Goal: Task Accomplishment & Management: Use online tool/utility

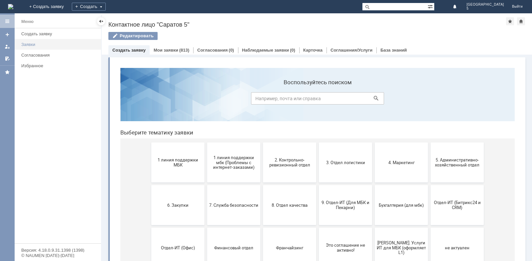
click at [30, 47] on div "Заявки" at bounding box center [59, 44] width 76 height 5
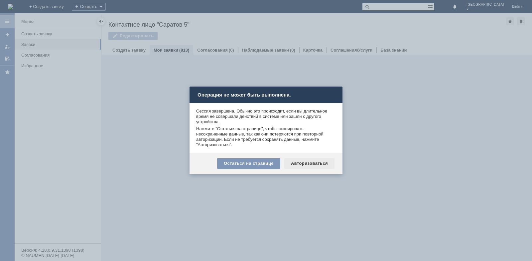
click at [298, 161] on div "Авторизоваться" at bounding box center [309, 163] width 50 height 11
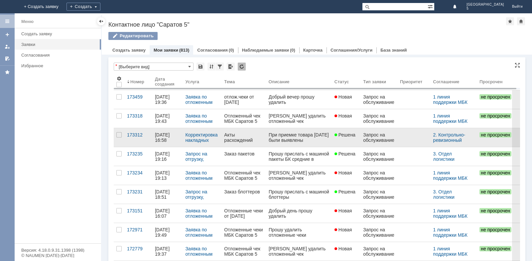
click at [264, 137] on link "Акты расхождений" at bounding box center [244, 137] width 44 height 19
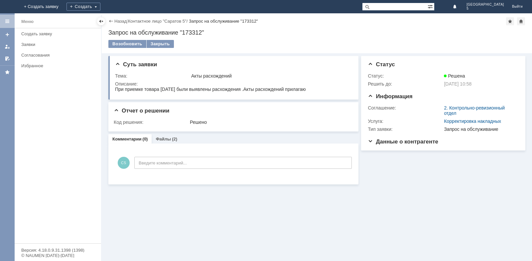
click at [48, 46] on div "Заявки" at bounding box center [59, 44] width 76 height 5
